Goal: Task Accomplishment & Management: Manage account settings

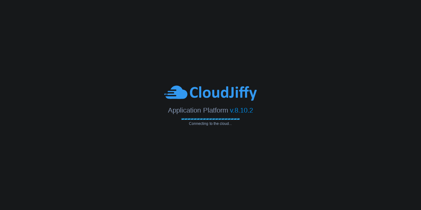
click at [199, 48] on body "Application Platform v.8.10.2 Connecting to the cloud..." at bounding box center [210, 105] width 421 height 210
click at [210, 124] on span "Connecting to the cloud..." at bounding box center [210, 123] width 59 height 4
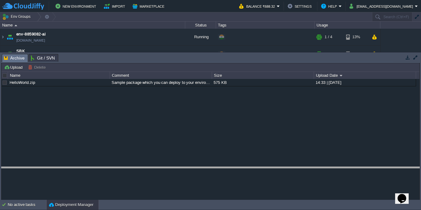
drag, startPoint x: 147, startPoint y: 60, endPoint x: 154, endPoint y: 176, distance: 116.5
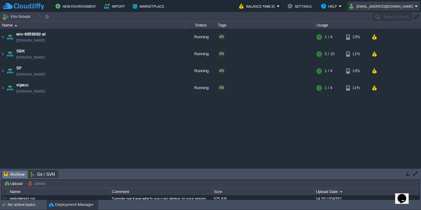
click at [387, 7] on button "[EMAIL_ADDRESS][DOMAIN_NAME]" at bounding box center [382, 5] width 65 height 7
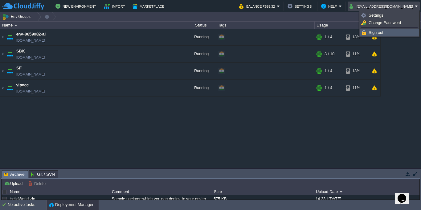
click at [377, 33] on span "Sign out" at bounding box center [376, 32] width 15 height 5
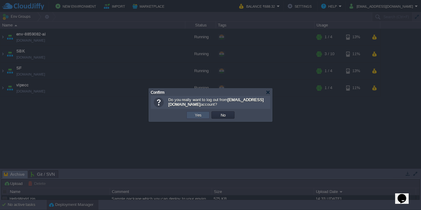
click at [199, 114] on button "Yes" at bounding box center [198, 115] width 10 height 6
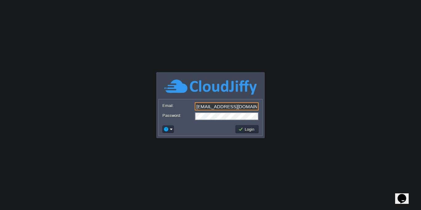
click at [245, 109] on input "[EMAIL_ADDRESS][DOMAIN_NAME]" at bounding box center [227, 106] width 64 height 8
type input "shashiraja@gmail.com"
click at [245, 132] on td "Login" at bounding box center [247, 129] width 23 height 8
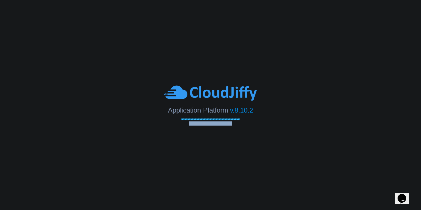
drag, startPoint x: 233, startPoint y: 124, endPoint x: 190, endPoint y: 122, distance: 43.5
click at [190, 122] on span "Connecting to the cloud..." at bounding box center [210, 123] width 59 height 4
